Goal: Task Accomplishment & Management: Manage account settings

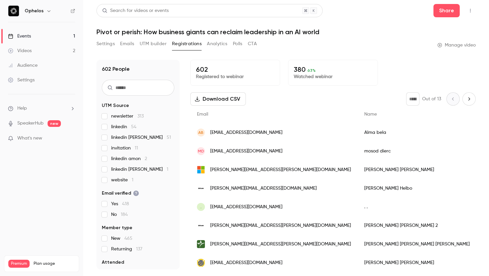
click at [29, 36] on div "Events" at bounding box center [19, 36] width 23 height 7
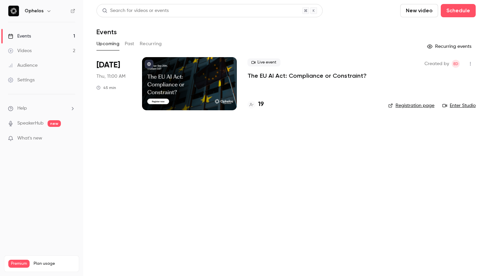
click at [278, 76] on p "The EU AI Act: Compliance or Constraint?" at bounding box center [306, 76] width 119 height 8
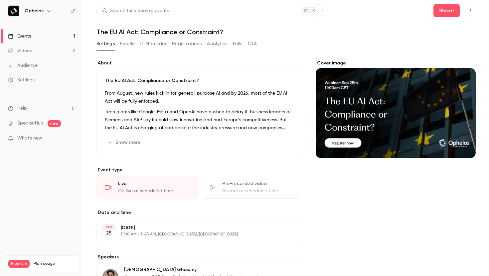
click at [155, 46] on button "UTM builder" at bounding box center [153, 44] width 27 height 11
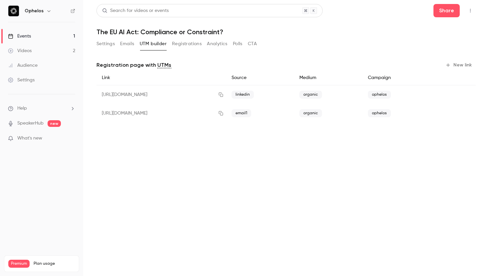
click at [172, 47] on button "Registrations" at bounding box center [187, 44] width 30 height 11
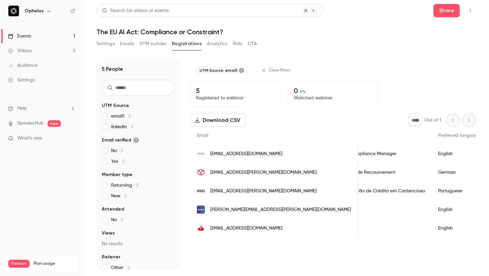
scroll to position [0, 407]
click at [111, 45] on button "Settings" at bounding box center [105, 44] width 18 height 11
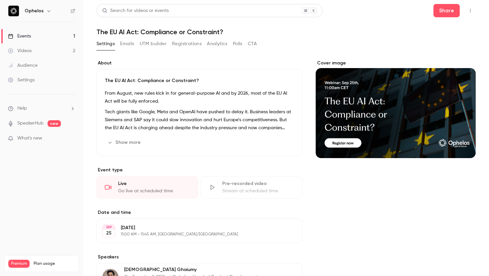
click at [128, 46] on button "Emails" at bounding box center [127, 44] width 14 height 11
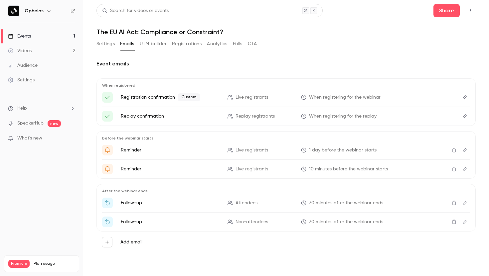
click at [103, 45] on button "Settings" at bounding box center [105, 44] width 18 height 11
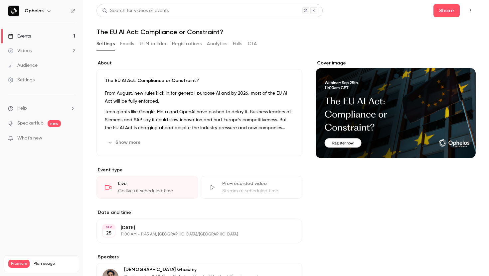
click at [185, 39] on button "Registrations" at bounding box center [187, 44] width 30 height 11
